Goal: Task Accomplishment & Management: Use online tool/utility

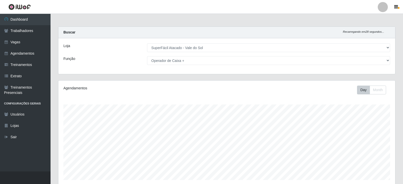
select select "502"
select select "72"
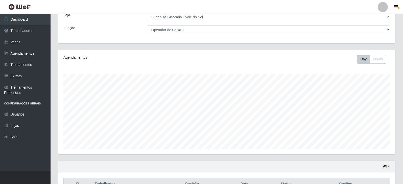
scroll to position [76, 0]
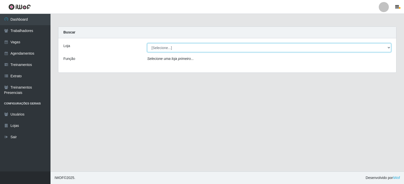
click at [203, 47] on select "[Selecione...] SuperFácil Atacado - Vale do Sol" at bounding box center [269, 47] width 244 height 9
select select "502"
click at [147, 43] on select "[Selecione...] SuperFácil Atacado - Vale do Sol" at bounding box center [269, 47] width 244 height 9
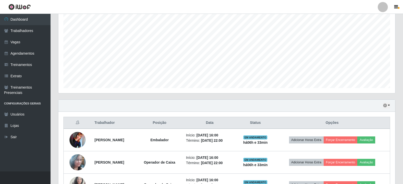
scroll to position [126, 0]
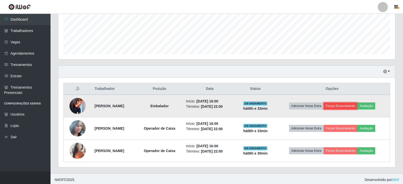
click at [336, 105] on button "Forçar Encerramento" at bounding box center [340, 106] width 34 height 7
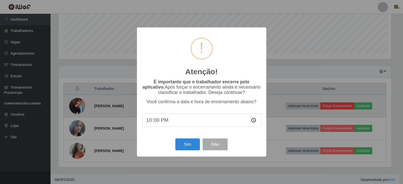
scroll to position [105, 334]
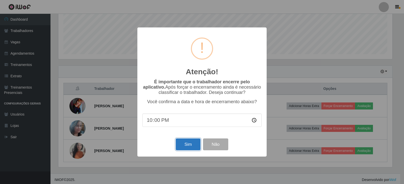
click at [183, 147] on button "Sim" at bounding box center [188, 145] width 24 height 12
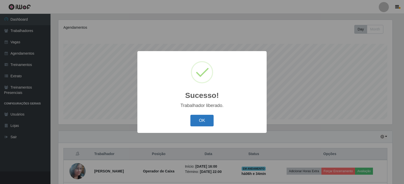
click at [201, 123] on button "OK" at bounding box center [201, 121] width 23 height 12
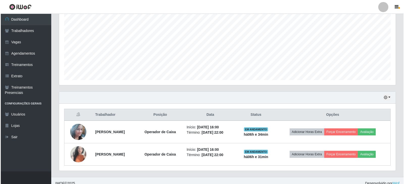
scroll to position [106, 0]
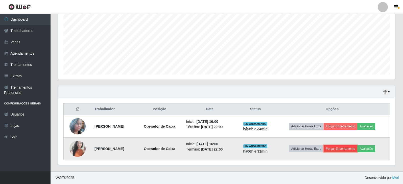
click at [340, 151] on button "Forçar Encerramento" at bounding box center [340, 149] width 34 height 7
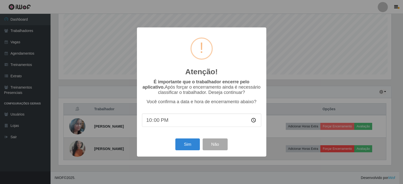
scroll to position [105, 334]
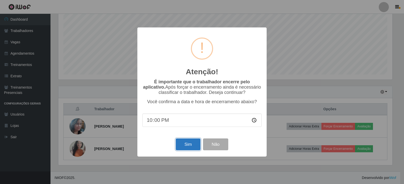
click at [192, 145] on button "Sim" at bounding box center [188, 145] width 24 height 12
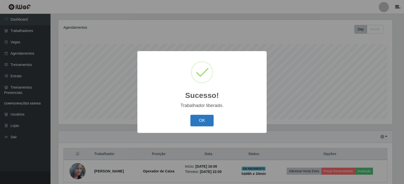
click at [203, 121] on button "OK" at bounding box center [201, 121] width 23 height 12
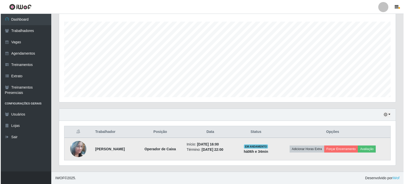
scroll to position [83, 0]
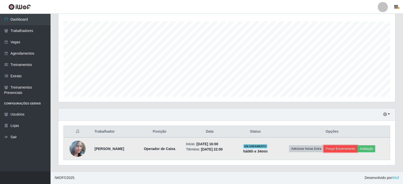
click at [351, 150] on button "Forçar Encerramento" at bounding box center [340, 149] width 34 height 7
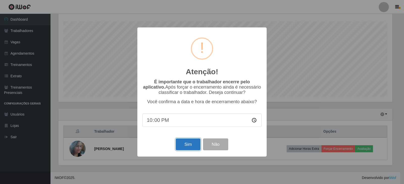
click at [192, 146] on button "Sim" at bounding box center [188, 145] width 24 height 12
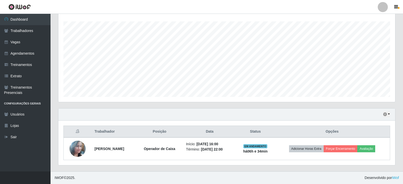
scroll to position [0, 0]
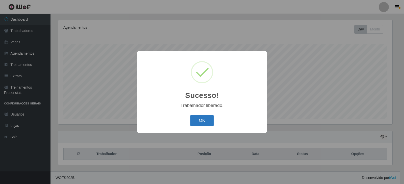
click at [206, 122] on button "OK" at bounding box center [201, 121] width 23 height 12
